Goal: Task Accomplishment & Management: Use online tool/utility

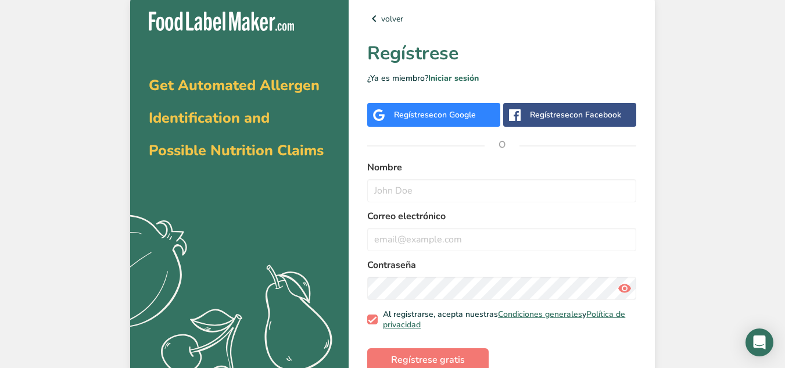
click at [461, 112] on span "con Google" at bounding box center [454, 114] width 42 height 11
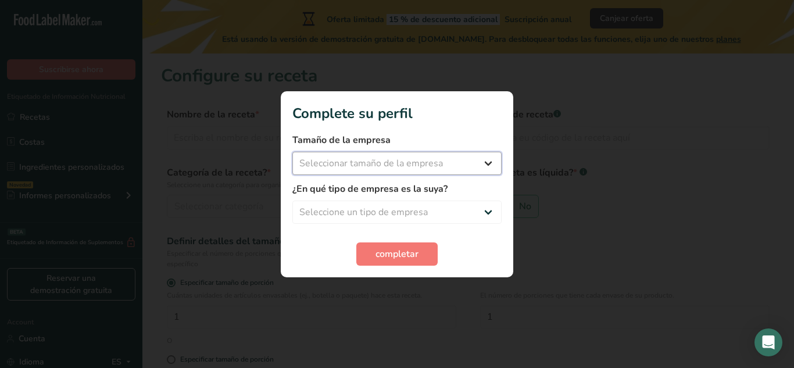
click at [461, 152] on select "Seleccionar tamaño de la empresa Menos de 10 empleados De 10 a 50 empleados De …" at bounding box center [396, 163] width 209 height 23
select select "1"
click at [292, 152] on select "Seleccionar tamaño de la empresa Menos de 10 empleados De 10 a 50 empleados De …" at bounding box center [396, 163] width 209 height 23
click at [412, 209] on select "Seleccione un tipo de empresa Fabricante de alimentos envasados Restaurante y c…" at bounding box center [396, 211] width 209 height 23
select select "3"
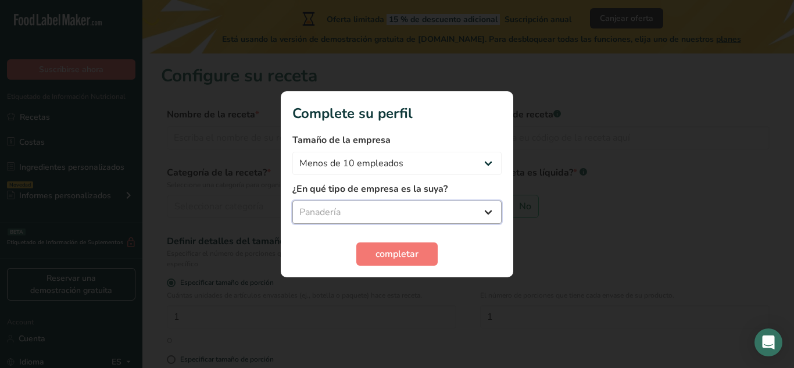
click at [292, 200] on select "Seleccione un tipo de empresa Fabricante de alimentos envasados Restaurante y c…" at bounding box center [396, 211] width 209 height 23
click at [430, 205] on select "Fabricante de alimentos envasados Restaurante y cafetería [GEOGRAPHIC_DATA] Emp…" at bounding box center [396, 211] width 209 height 23
click at [292, 200] on select "Fabricante de alimentos envasados Restaurante y cafetería [GEOGRAPHIC_DATA] Emp…" at bounding box center [396, 211] width 209 height 23
click at [400, 250] on span "completar" at bounding box center [396, 254] width 43 height 14
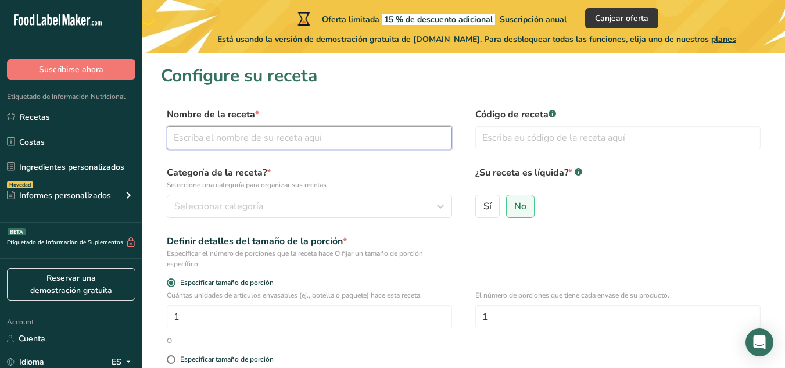
click at [252, 133] on input "text" at bounding box center [309, 137] width 285 height 23
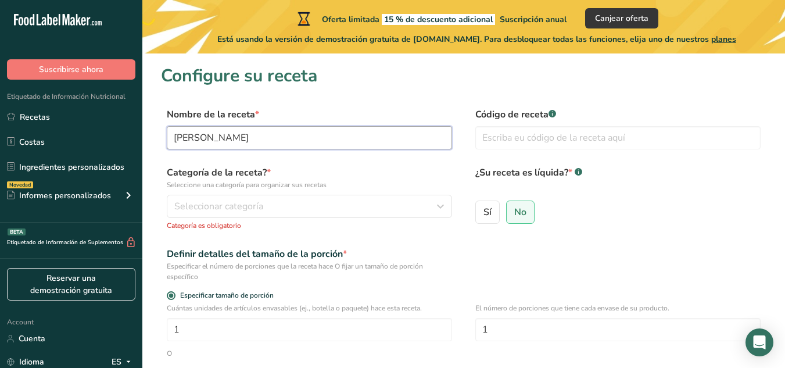
type input "p"
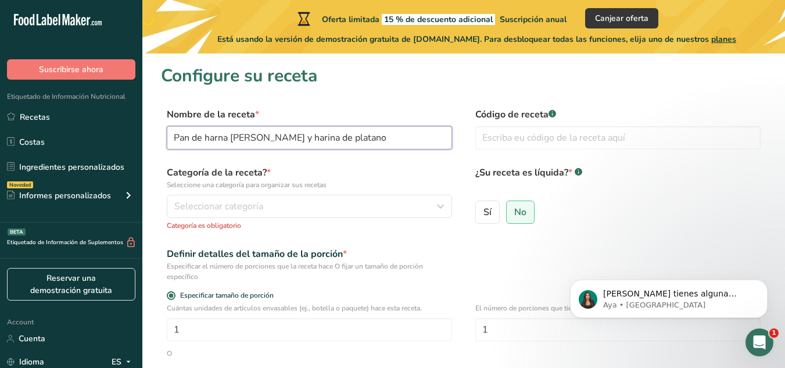
type input "Pan de harna [PERSON_NAME] y harina de platano"
click at [324, 191] on div "Categoría de la receta? * Seleccione una categoría para organizar sus recetas S…" at bounding box center [309, 198] width 285 height 65
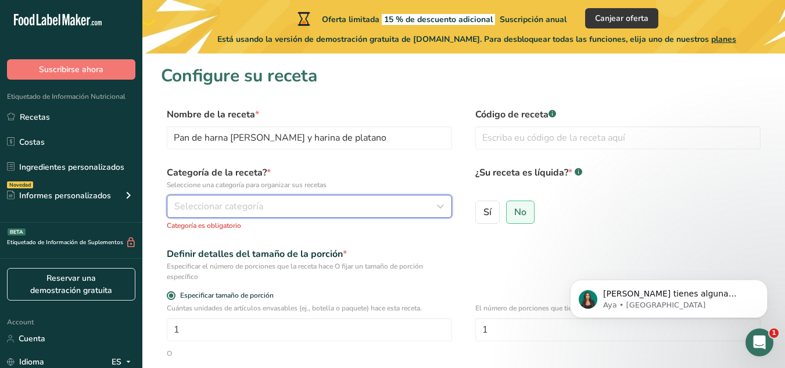
click at [315, 199] on button "Seleccionar categoría" at bounding box center [309, 206] width 285 height 23
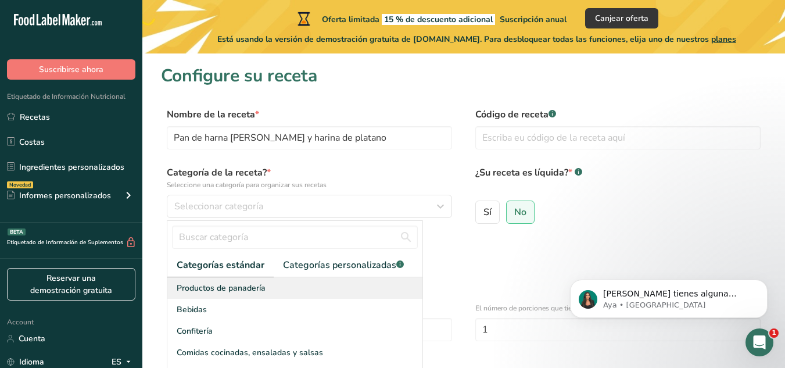
click at [279, 289] on div "Productos de panadería" at bounding box center [294, 287] width 255 height 21
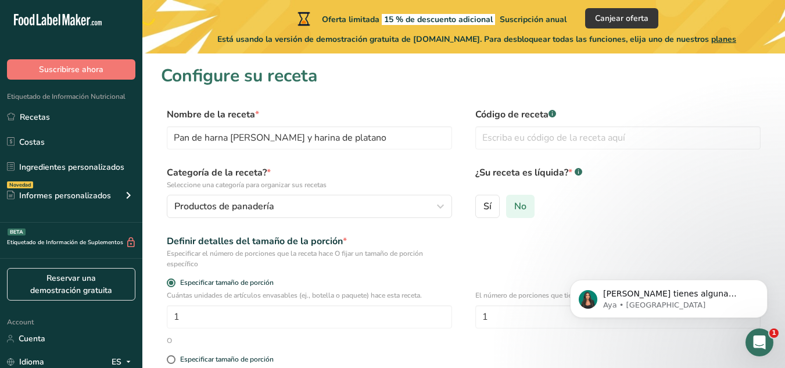
click at [519, 208] on span "No" at bounding box center [520, 206] width 12 height 12
click at [514, 208] on input "No" at bounding box center [511, 206] width 8 height 8
click at [167, 279] on input "Especificar tamaño de porción" at bounding box center [171, 283] width 8 height 8
click at [167, 356] on input "Especificar tamaño de porción" at bounding box center [171, 360] width 8 height 8
radio input "true"
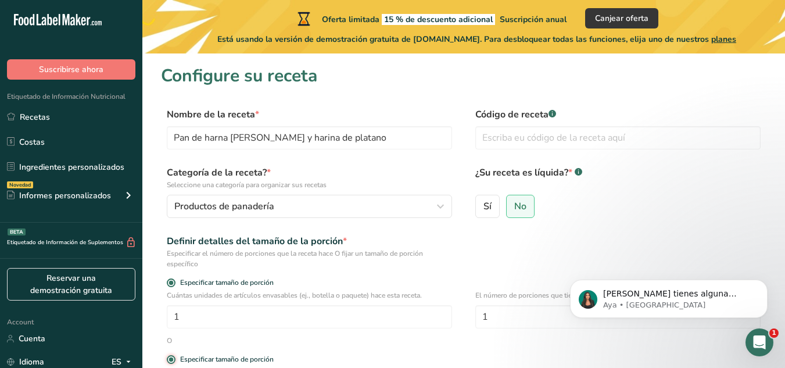
radio input "false"
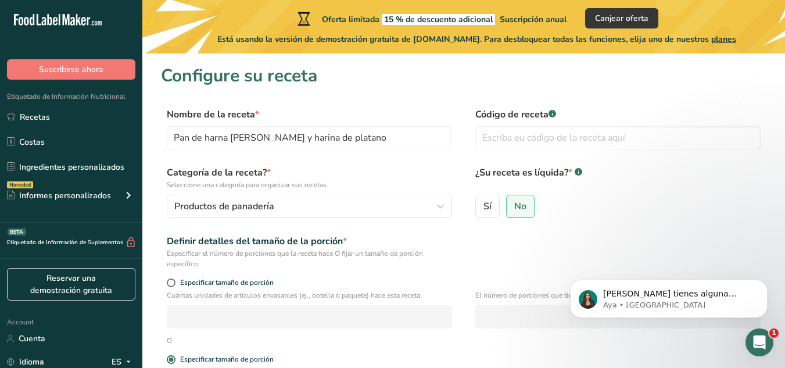
click at [476, 202] on input "Sí" at bounding box center [480, 206] width 8 height 8
radio input "true"
radio input "false"
select select "22"
click at [507, 202] on input "No" at bounding box center [511, 206] width 8 height 8
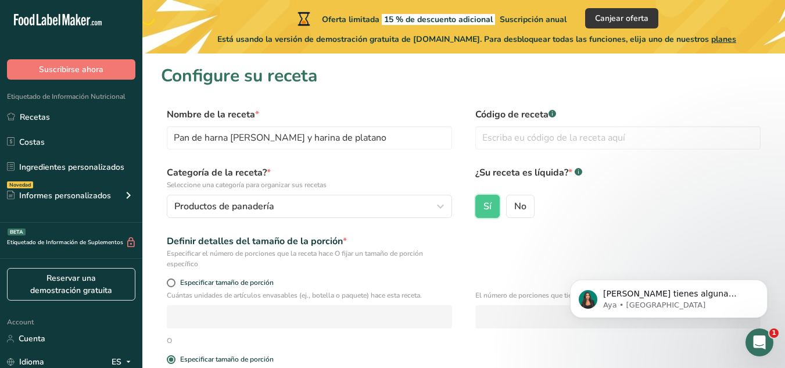
radio input "true"
radio input "false"
click at [167, 279] on input "Especificar tamaño de porción" at bounding box center [171, 283] width 8 height 8
radio input "true"
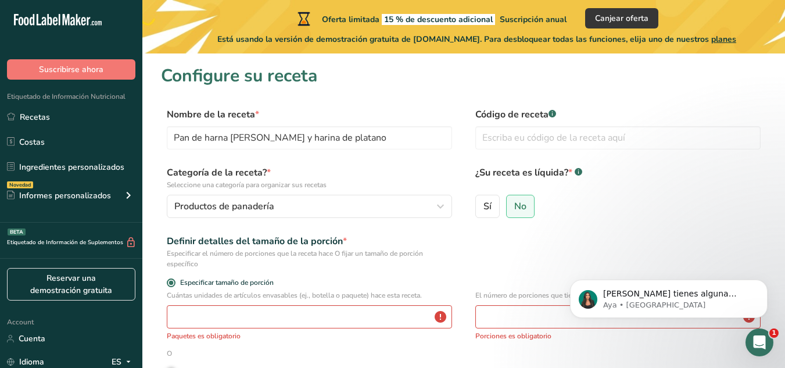
click at [167, 367] on input "Especificar tamaño de porción" at bounding box center [171, 372] width 8 height 8
radio input "true"
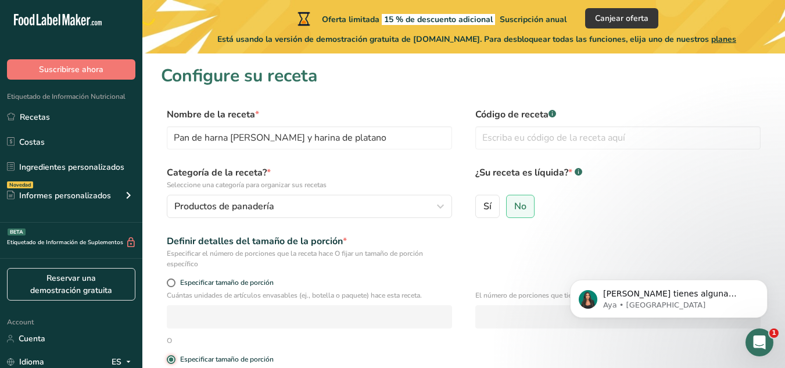
scroll to position [188, 0]
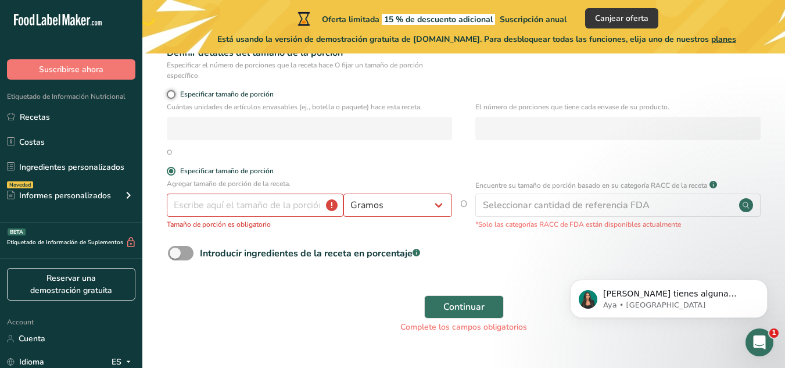
click at [167, 91] on input "Especificar tamaño de porción" at bounding box center [171, 95] width 8 height 8
radio input "true"
radio input "false"
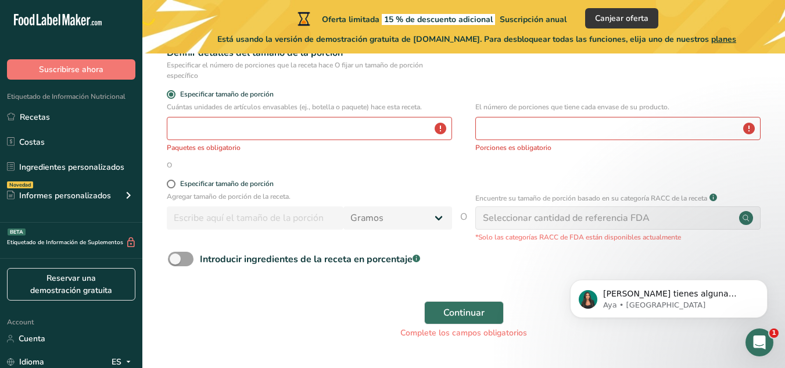
click at [507, 14] on input "No" at bounding box center [511, 18] width 8 height 8
click at [476, 14] on input "Sí" at bounding box center [480, 18] width 8 height 8
radio input "true"
radio input "false"
select select "22"
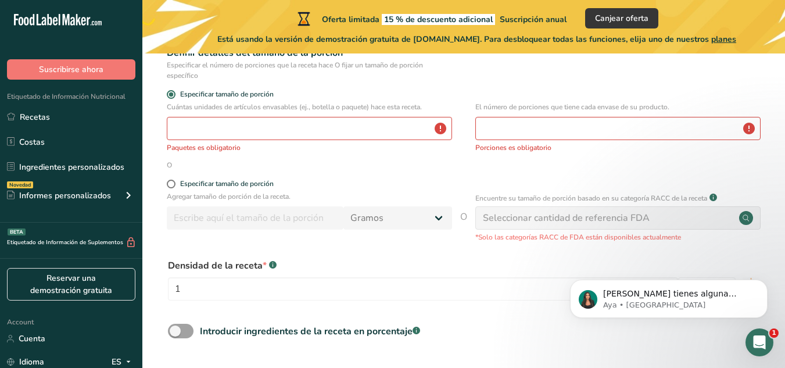
click at [167, 180] on input "Especificar tamaño de porción" at bounding box center [171, 184] width 8 height 8
radio input "true"
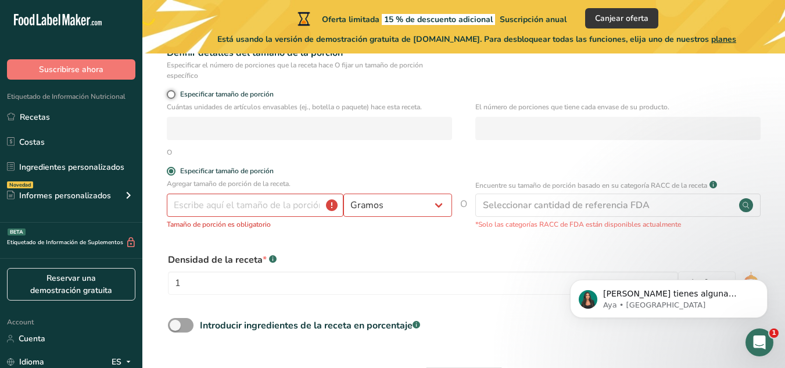
click at [167, 91] on input "Especificar tamaño de porción" at bounding box center [171, 95] width 8 height 8
radio input "true"
radio input "false"
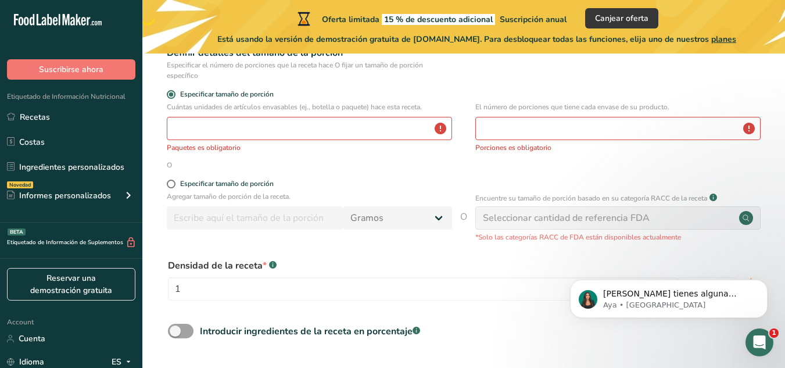
click at [507, 14] on input "No" at bounding box center [511, 18] width 8 height 8
radio input "true"
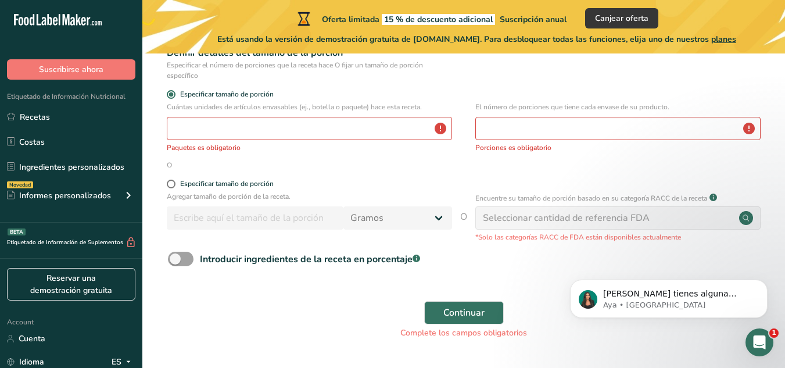
click at [476, 14] on input "Sí" at bounding box center [480, 18] width 8 height 8
radio input "true"
radio input "false"
select select "22"
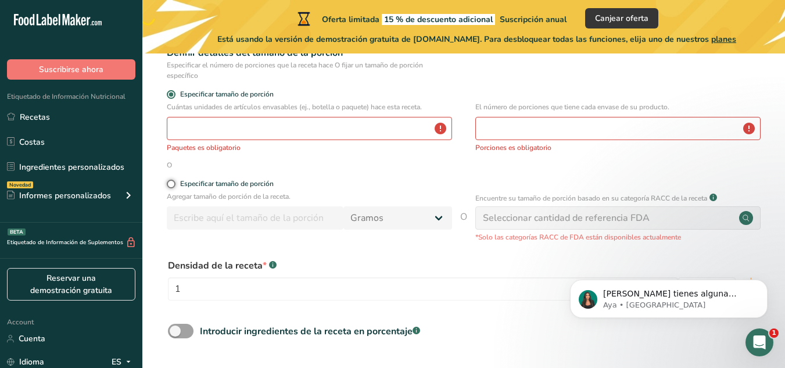
click at [167, 180] on input "Especificar tamaño de porción" at bounding box center [171, 184] width 8 height 8
radio input "true"
radio input "false"
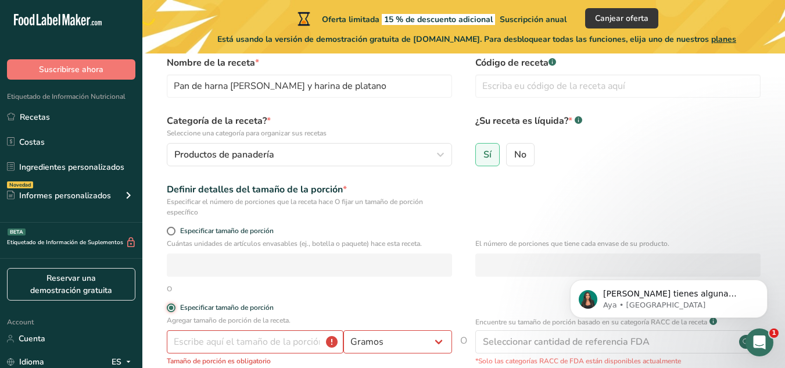
scroll to position [51, 0]
click at [529, 162] on label "No" at bounding box center [520, 155] width 28 height 23
click at [514, 159] on input "No" at bounding box center [511, 156] width 8 height 8
radio input "true"
radio input "false"
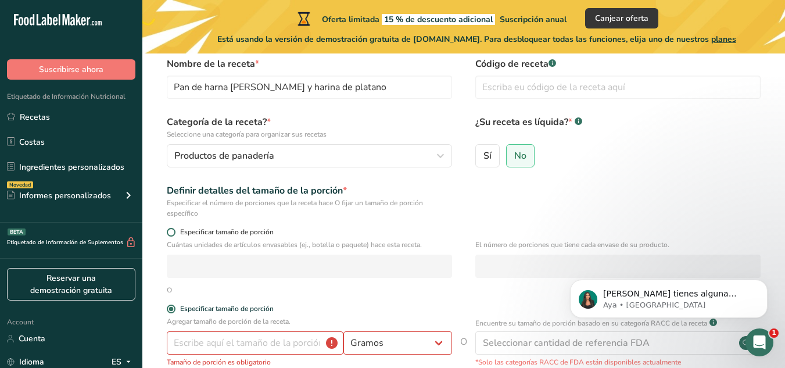
click at [170, 232] on span at bounding box center [171, 232] width 9 height 9
click at [170, 232] on input "Especificar tamaño de porción" at bounding box center [171, 232] width 8 height 8
radio input "true"
radio input "false"
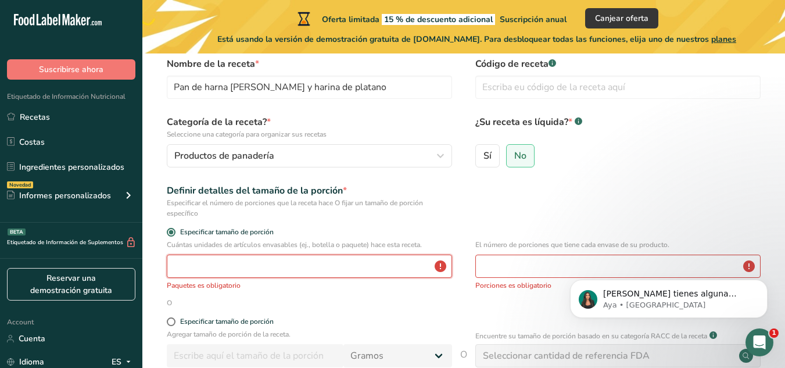
click at [214, 261] on input "number" at bounding box center [309, 266] width 285 height 23
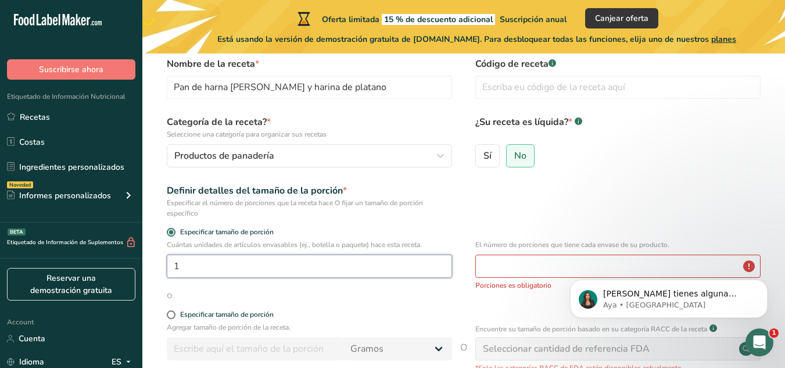
type input "1"
click at [486, 263] on input "number" at bounding box center [617, 266] width 285 height 23
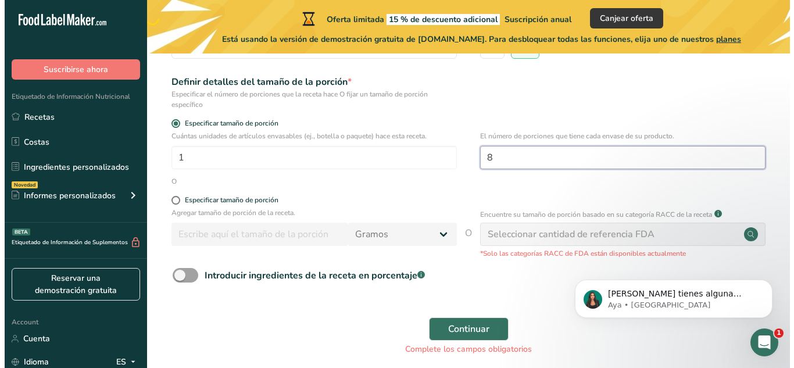
scroll to position [160, 0]
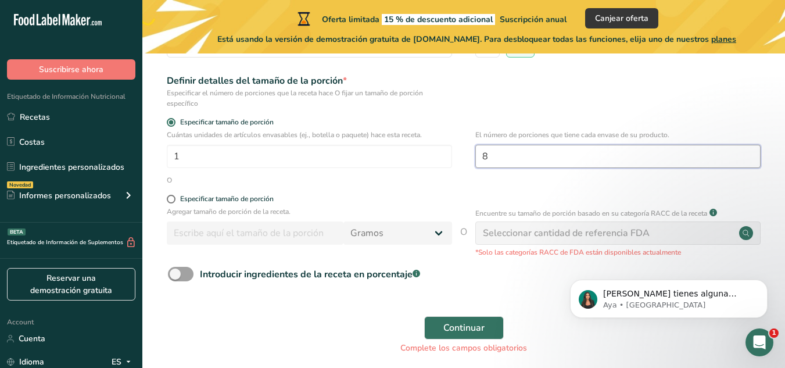
type input "8"
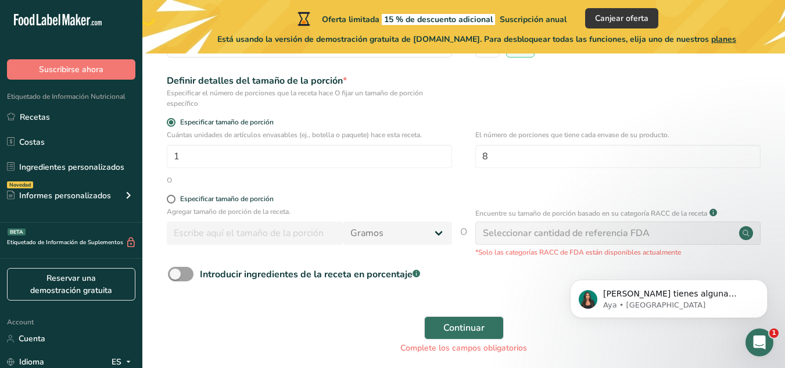
click at [166, 197] on div "Especificar tamaño de porción" at bounding box center [463, 201] width 605 height 12
click at [171, 197] on span at bounding box center [171, 199] width 9 height 9
click at [171, 197] on input "Especificar tamaño de porción" at bounding box center [171, 199] width 8 height 8
radio input "true"
radio input "false"
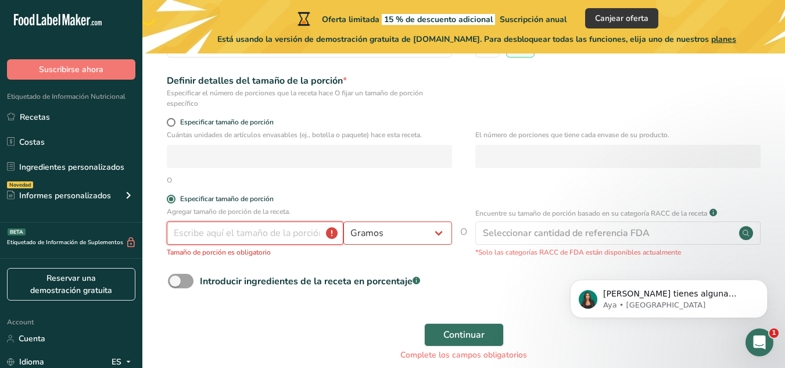
click at [213, 235] on input "number" at bounding box center [255, 232] width 177 height 23
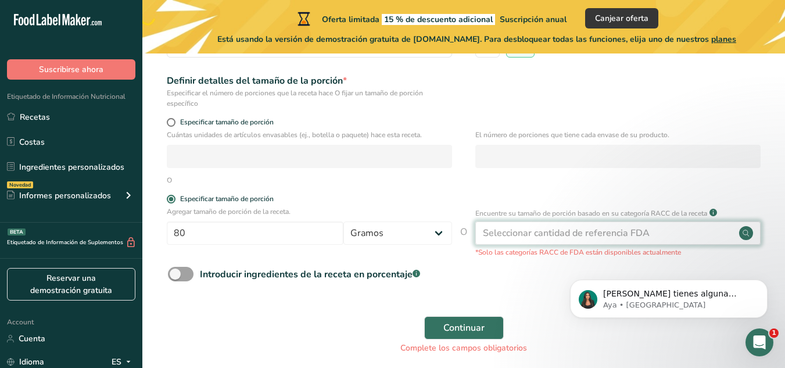
click at [499, 240] on div "Seleccionar cantidad de referencia FDA" at bounding box center [617, 232] width 285 height 23
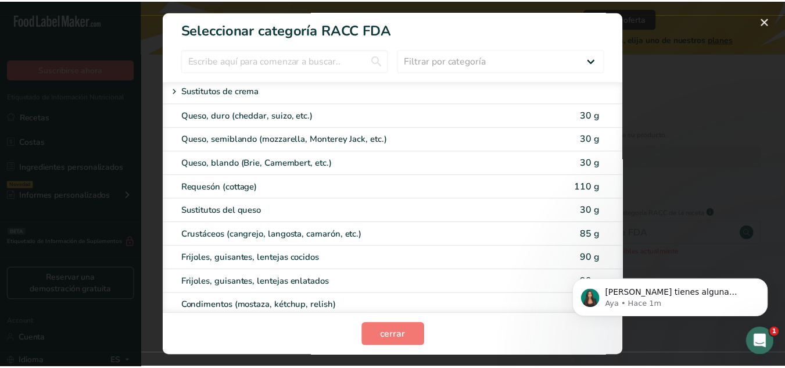
scroll to position [0, 0]
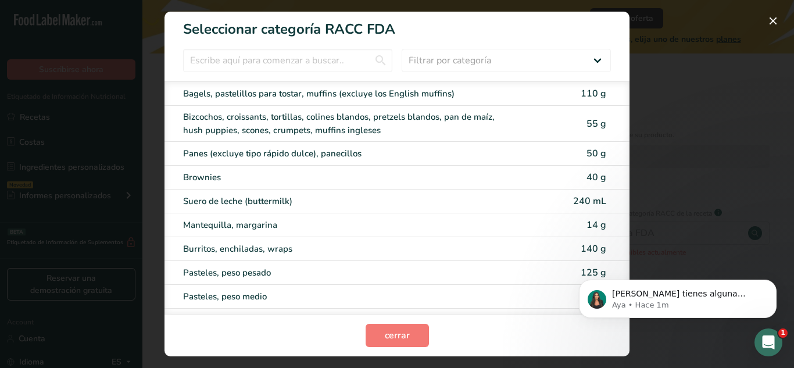
click at [252, 162] on div "Panes (excluye tipo rápido dulce), panecillos 50 g" at bounding box center [396, 154] width 465 height 24
type input "50"
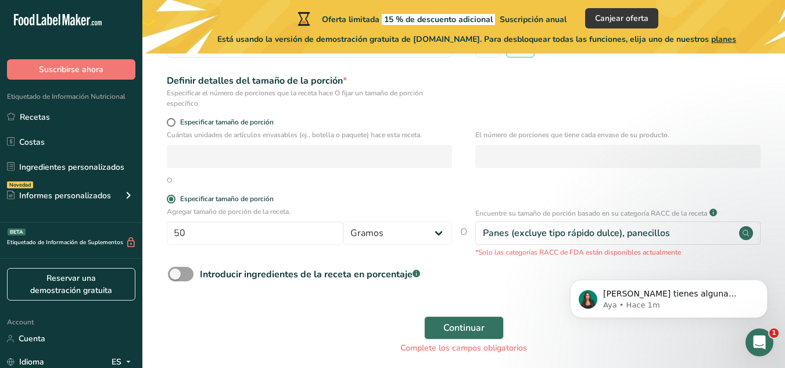
click at [510, 220] on div "Encuentre su tamaño de porción basado en su categoría RACC de la receta .a-a{fi…" at bounding box center [617, 231] width 285 height 51
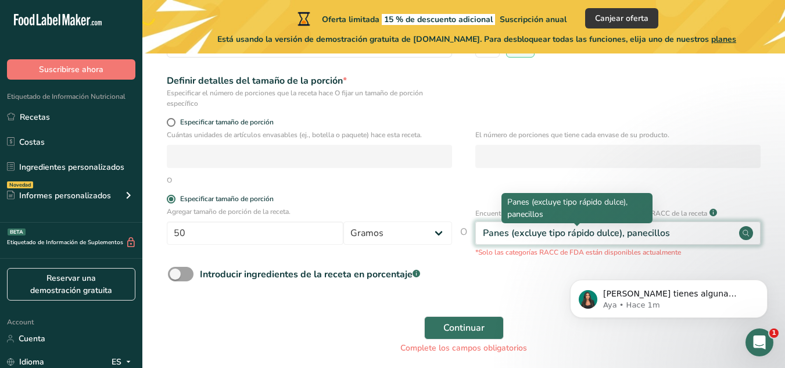
click at [514, 228] on div "Panes (excluye tipo rápido dulce), panecillos" at bounding box center [576, 233] width 187 height 14
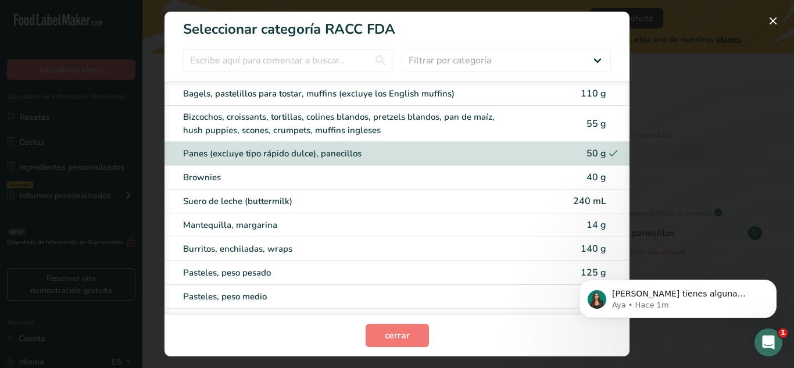
click at [500, 151] on div "Panes (excluye tipo rápido dulce), panecillos" at bounding box center [377, 153] width 388 height 13
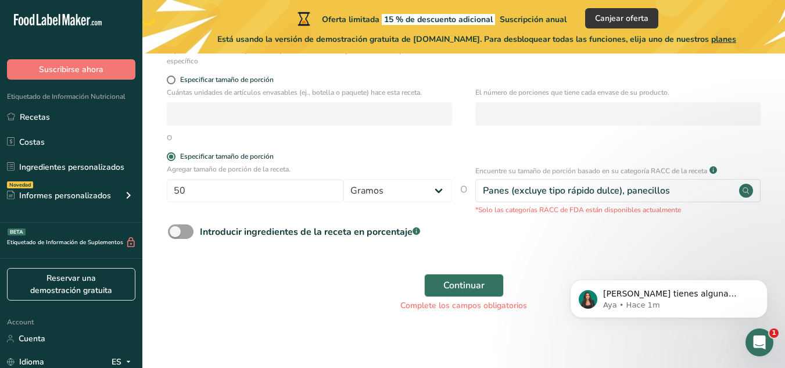
scroll to position [209, 0]
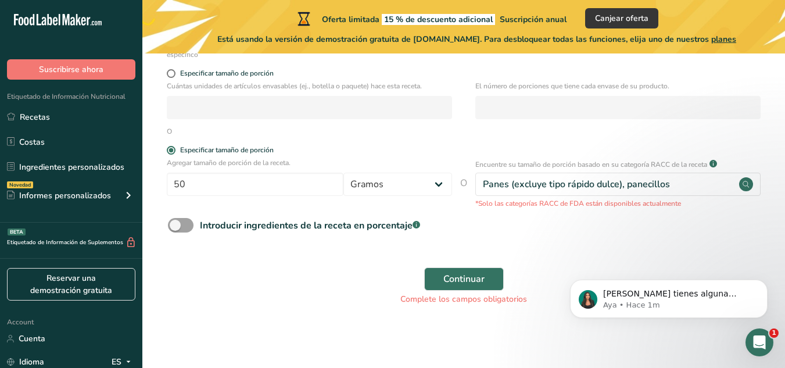
drag, startPoint x: 789, startPoint y: 269, endPoint x: 221, endPoint y: 56, distance: 606.4
click at [174, 223] on span at bounding box center [181, 225] width 26 height 15
click at [174, 223] on input "Introducir ingredientes de la receta en porcentaje .a-a{fill:#347362;}.b-a{fill…" at bounding box center [172, 225] width 8 height 8
checkbox input "true"
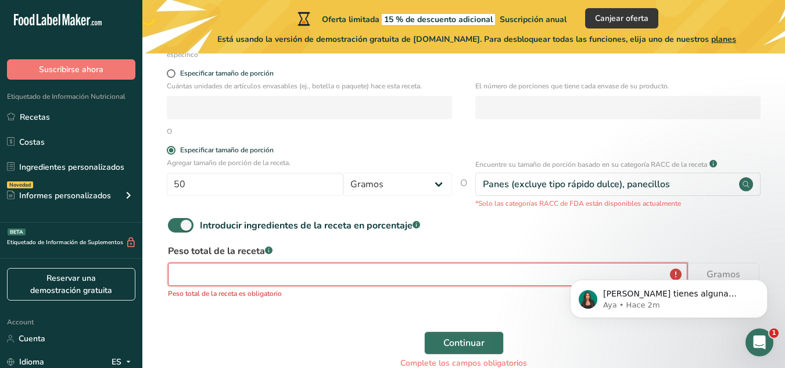
click at [331, 278] on input "number" at bounding box center [427, 274] width 519 height 23
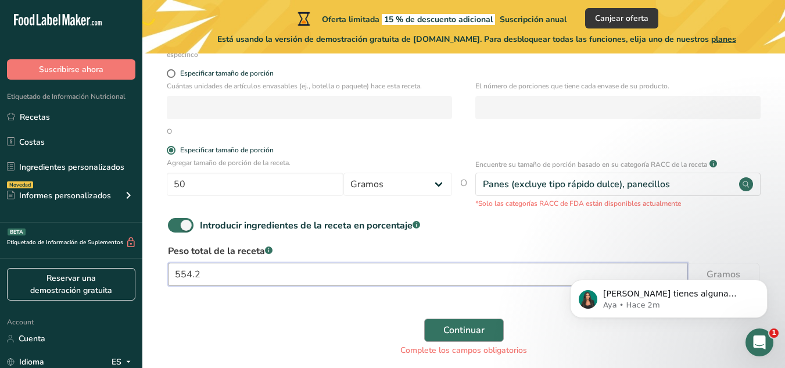
type input "554.2"
click at [458, 324] on span "Continuar" at bounding box center [463, 330] width 41 height 14
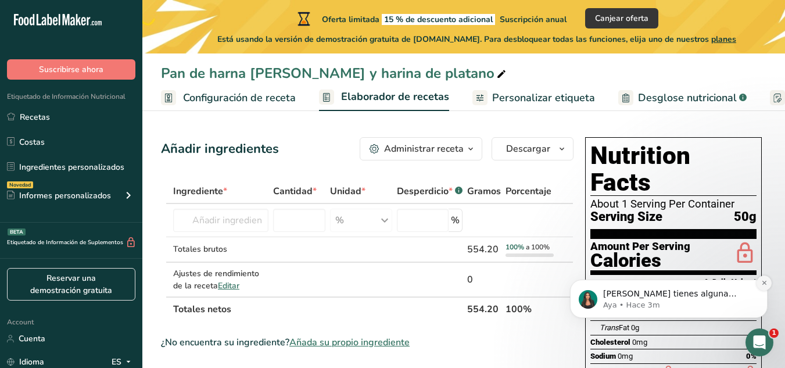
click at [758, 283] on button "Dismiss notification" at bounding box center [764, 282] width 15 height 15
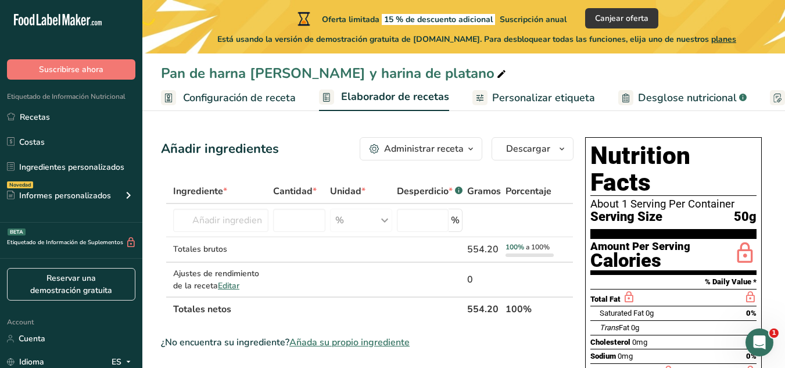
click at [525, 96] on span "Personalizar etiqueta" at bounding box center [543, 98] width 103 height 16
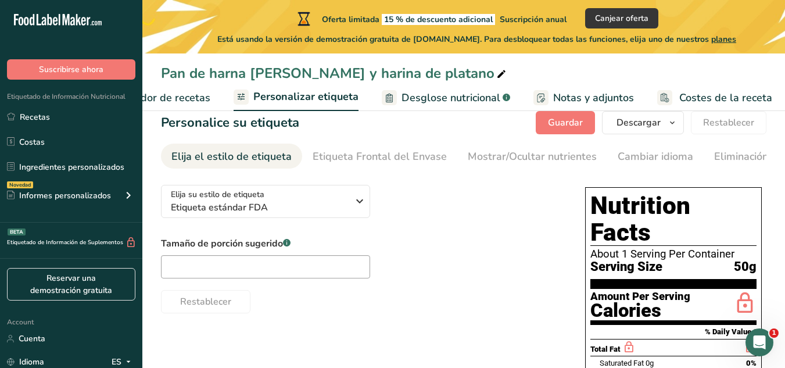
scroll to position [46, 0]
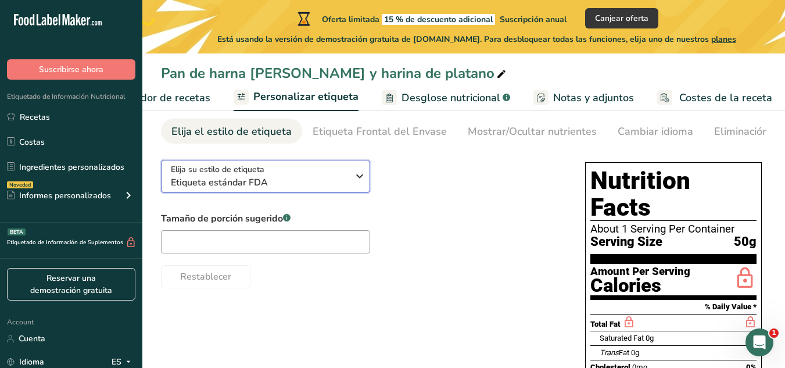
click at [353, 174] on icon "button" at bounding box center [360, 176] width 14 height 21
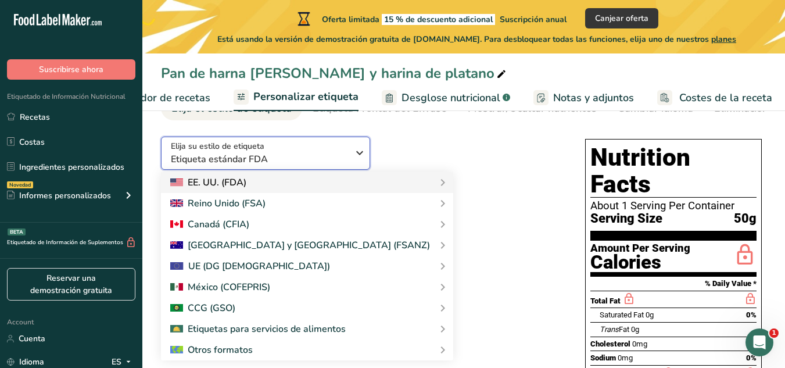
scroll to position [93, 0]
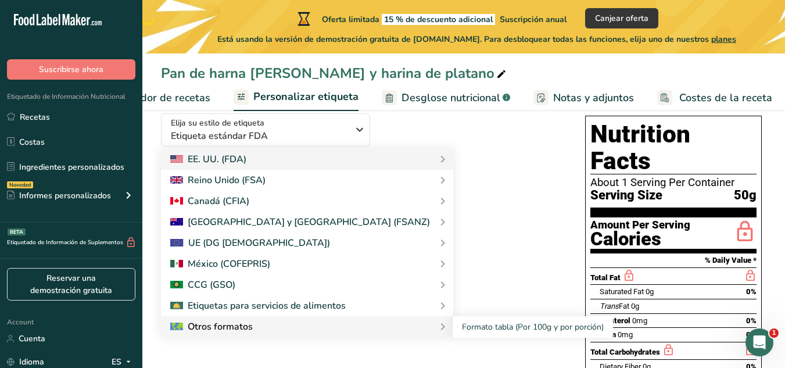
click at [212, 325] on div "Otros formatos" at bounding box center [211, 327] width 83 height 14
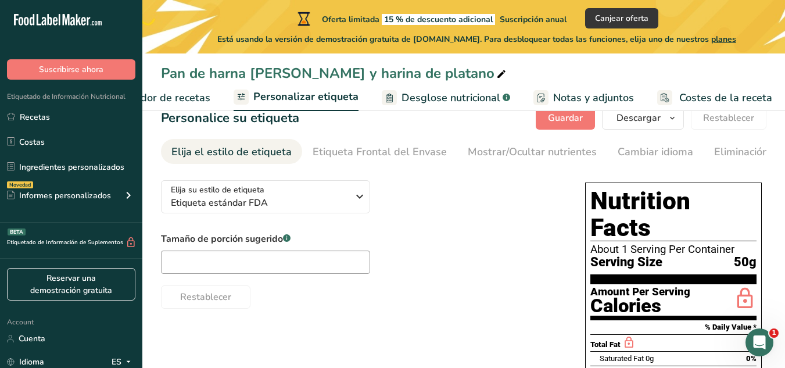
scroll to position [23, 0]
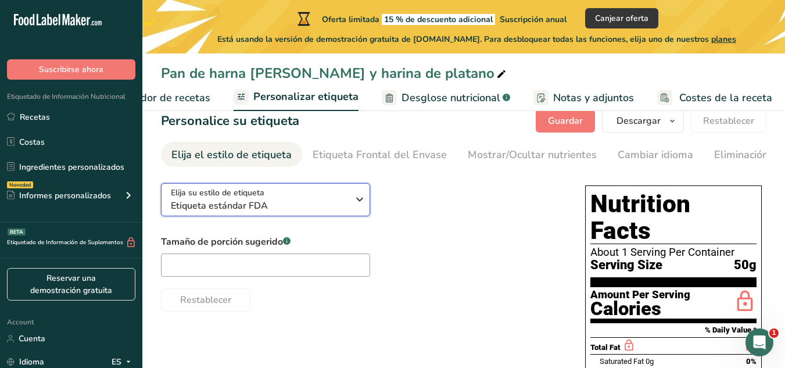
click at [304, 206] on span "Etiqueta estándar FDA" at bounding box center [259, 206] width 177 height 14
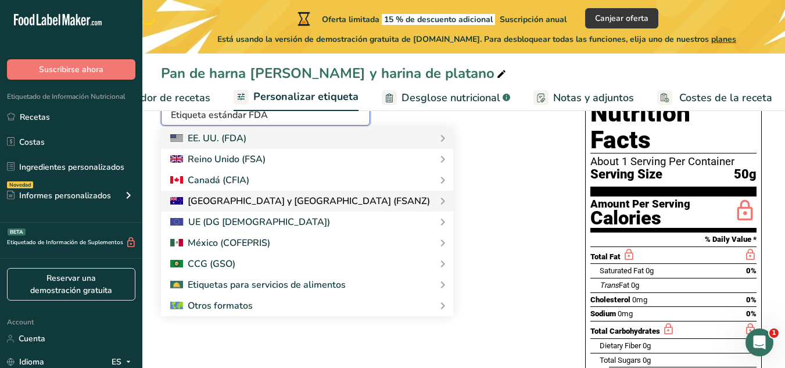
scroll to position [116, 0]
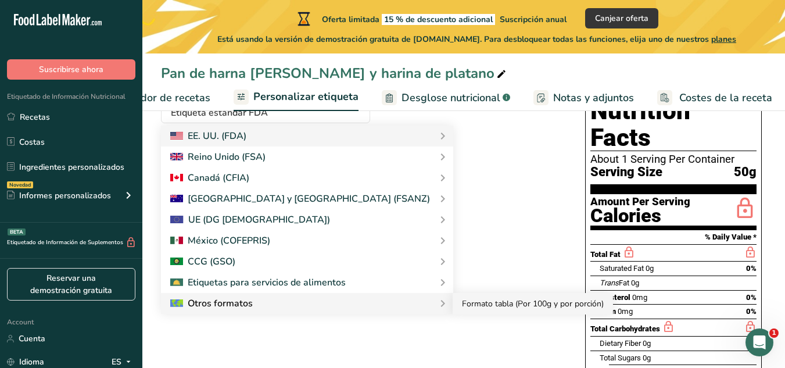
click at [453, 299] on link "Formato tabla (Por 100g y por porción)" at bounding box center [533, 303] width 160 height 21
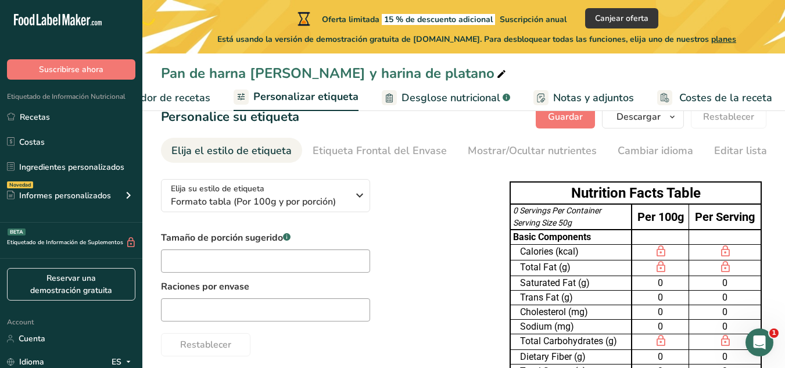
scroll to position [26, 0]
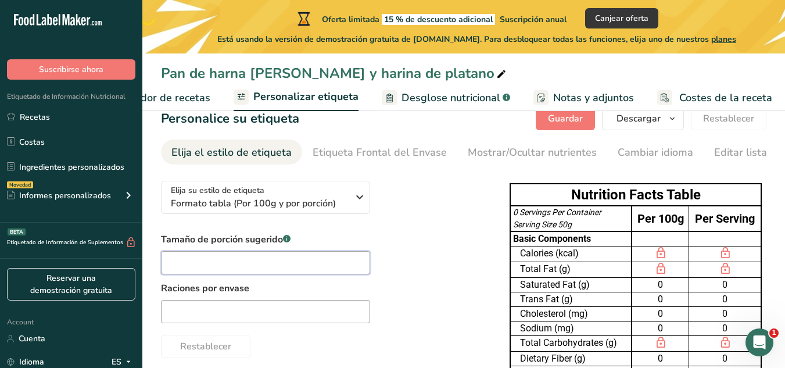
click at [237, 267] on input "text" at bounding box center [265, 262] width 209 height 23
type input "8"
type input "50"
click at [217, 323] on input "text" at bounding box center [265, 311] width 209 height 23
type input "8"
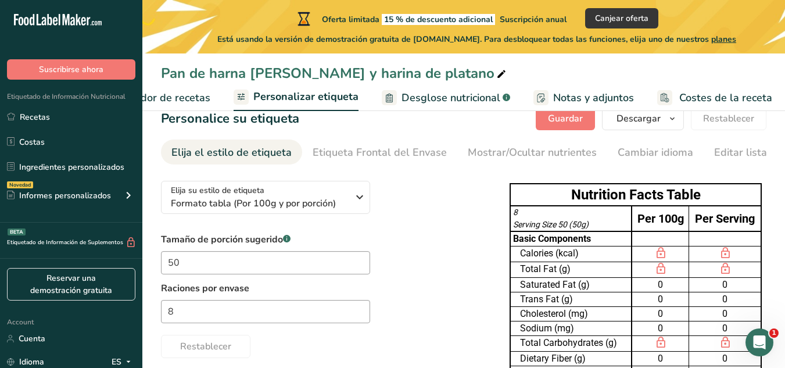
click at [377, 305] on div "Tamaño de porción sugerido .a-a{fill:#347362;}.b-a{fill:#fff;} 50 Raciones por …" at bounding box center [323, 295] width 325 height 126
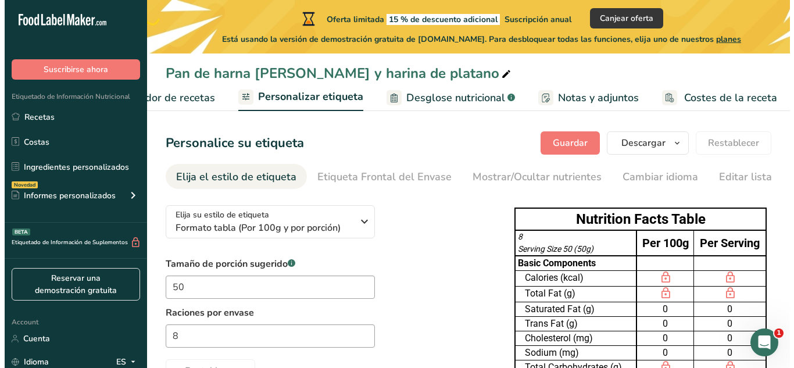
scroll to position [0, 0]
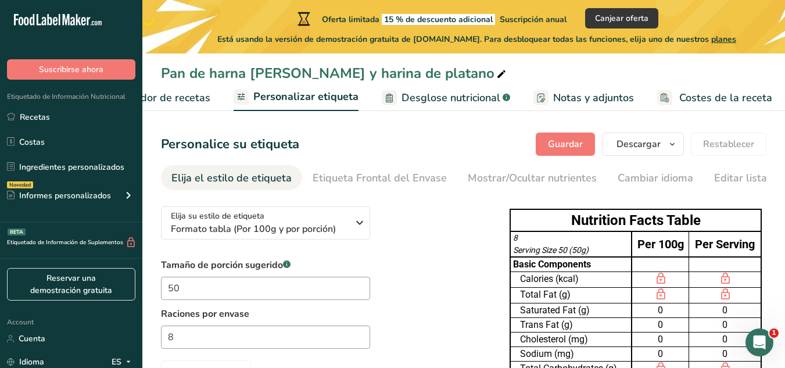
click at [427, 93] on span "Desglose nutricional" at bounding box center [451, 98] width 99 height 16
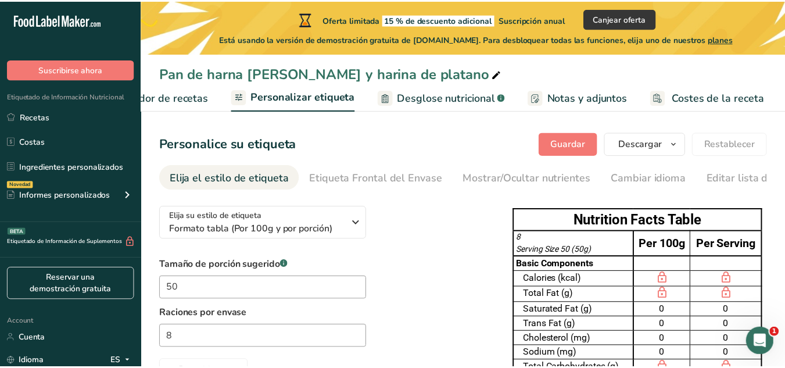
scroll to position [0, 230]
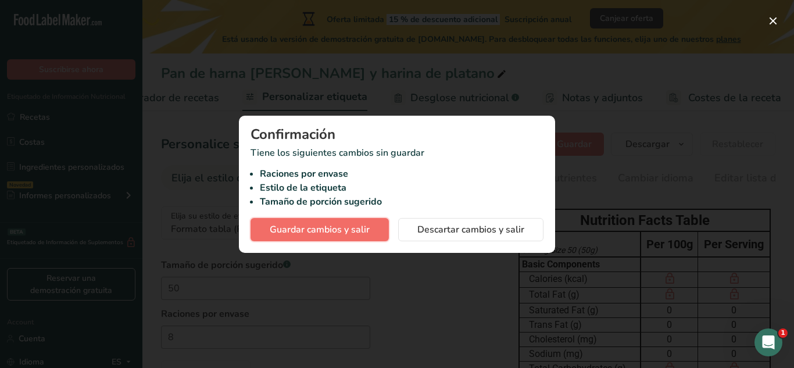
click at [349, 228] on span "Guardar cambios y salir" at bounding box center [320, 230] width 100 height 14
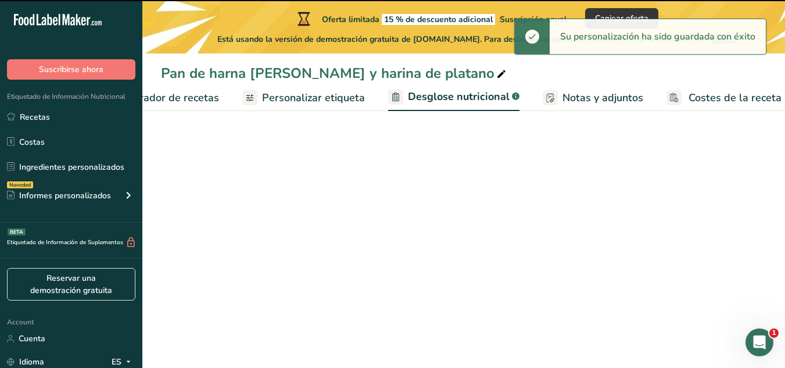
select select "Calories"
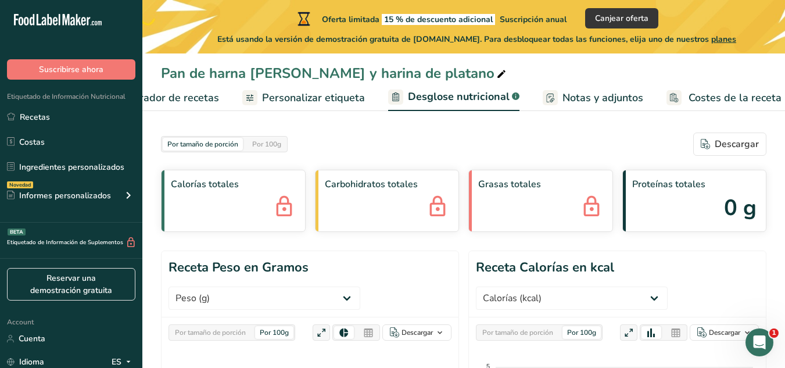
click at [225, 184] on span "Calorías totales" at bounding box center [233, 184] width 125 height 14
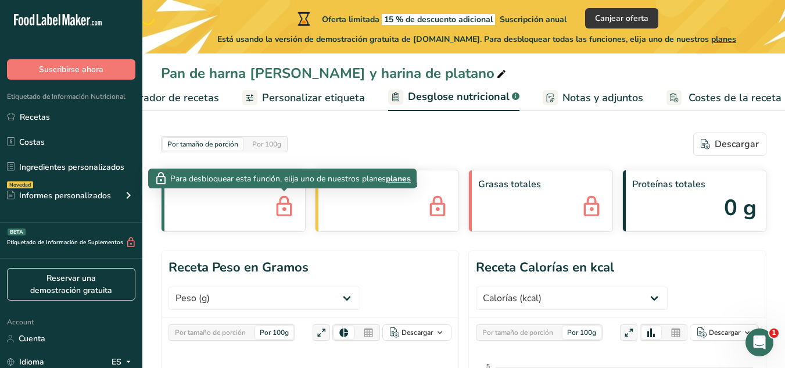
click at [282, 209] on icon at bounding box center [284, 207] width 23 height 31
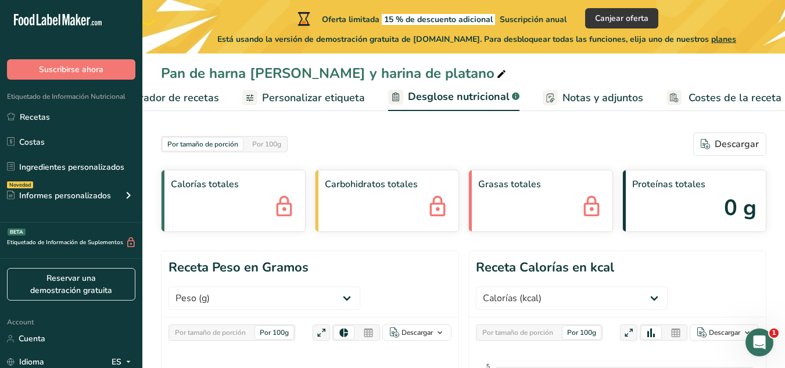
click at [282, 209] on icon at bounding box center [284, 207] width 23 height 31
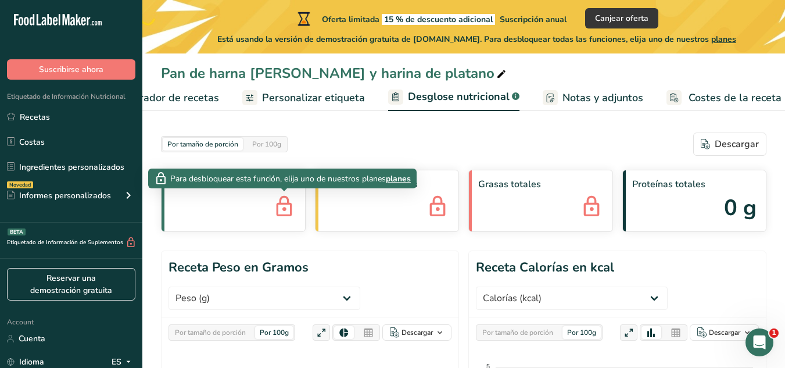
click at [282, 209] on icon at bounding box center [284, 207] width 23 height 31
